Goal: Task Accomplishment & Management: Use online tool/utility

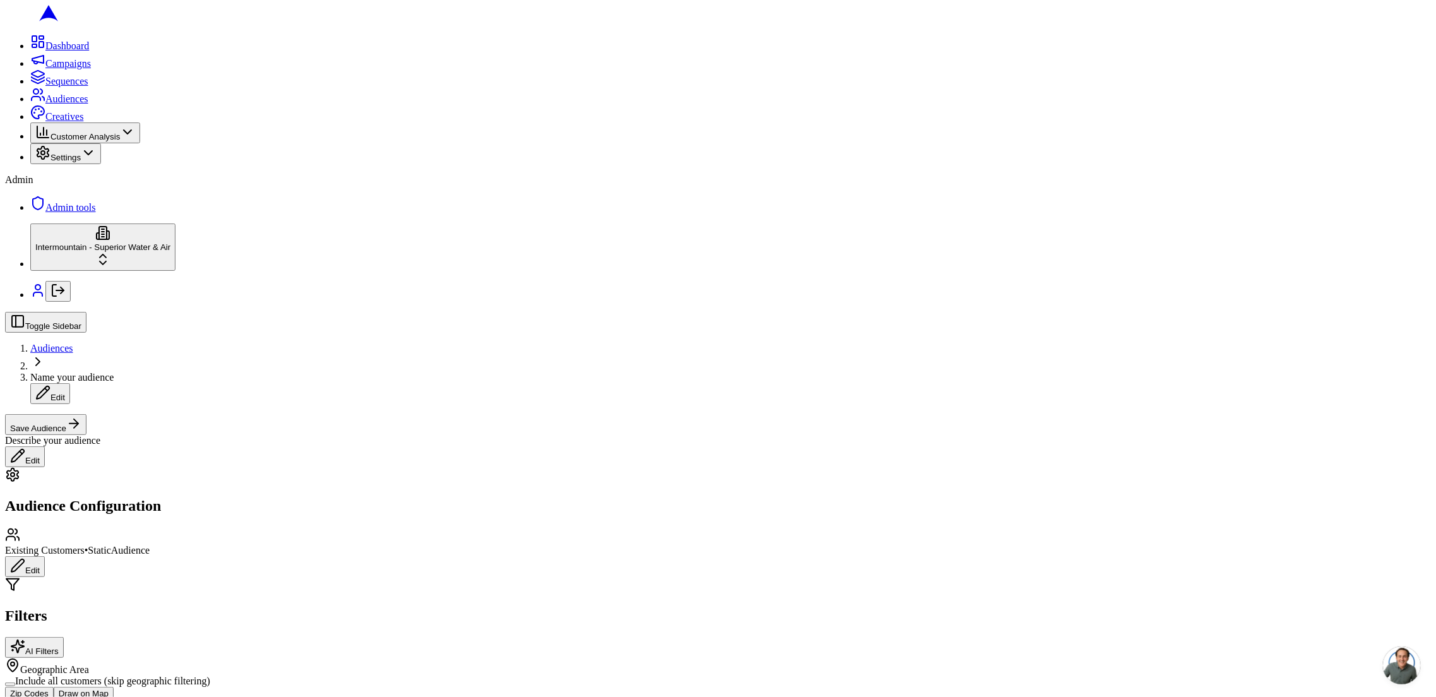
scroll to position [438, 0]
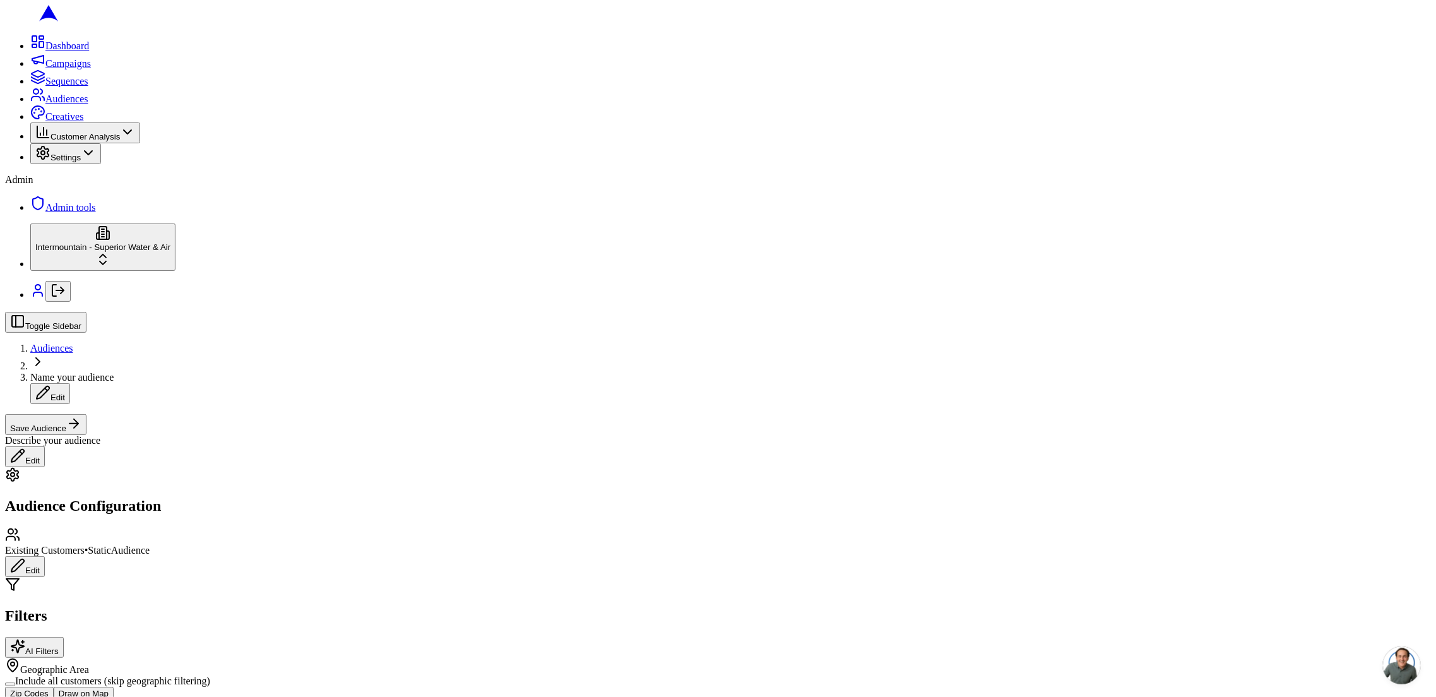
scroll to position [168, 0]
type input "depot"
click at [148, 588] on div "HOME DEPOT" at bounding box center [124, 580] width 127 height 18
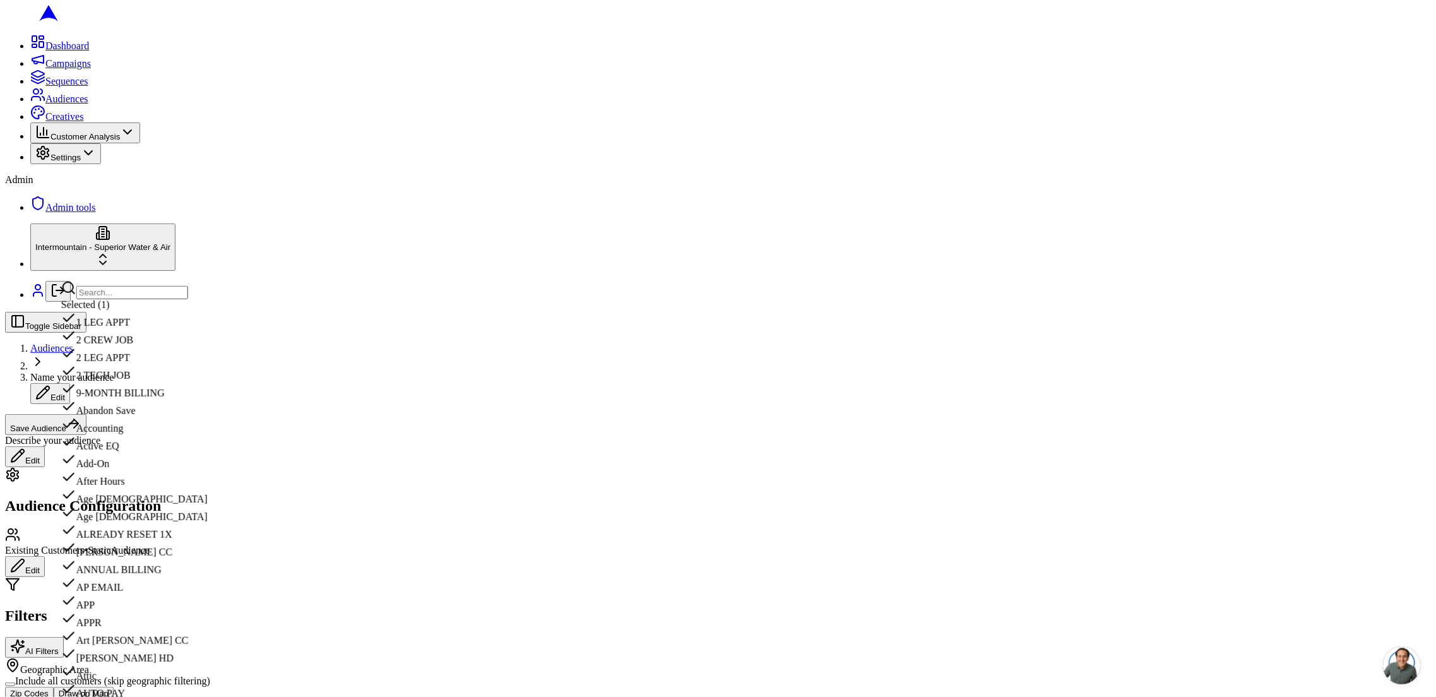
click at [236, 399] on div "9-MONTH BILLING" at bounding box center [173, 390] width 225 height 18
